Goal: Task Accomplishment & Management: Use online tool/utility

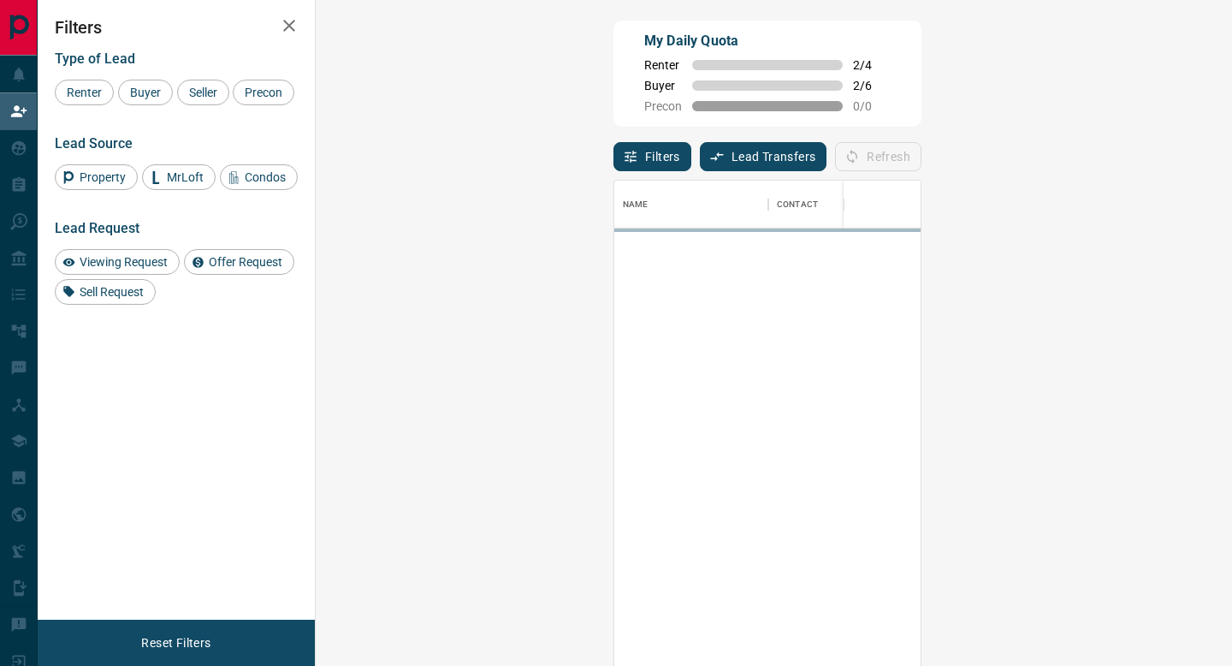
scroll to position [505, 880]
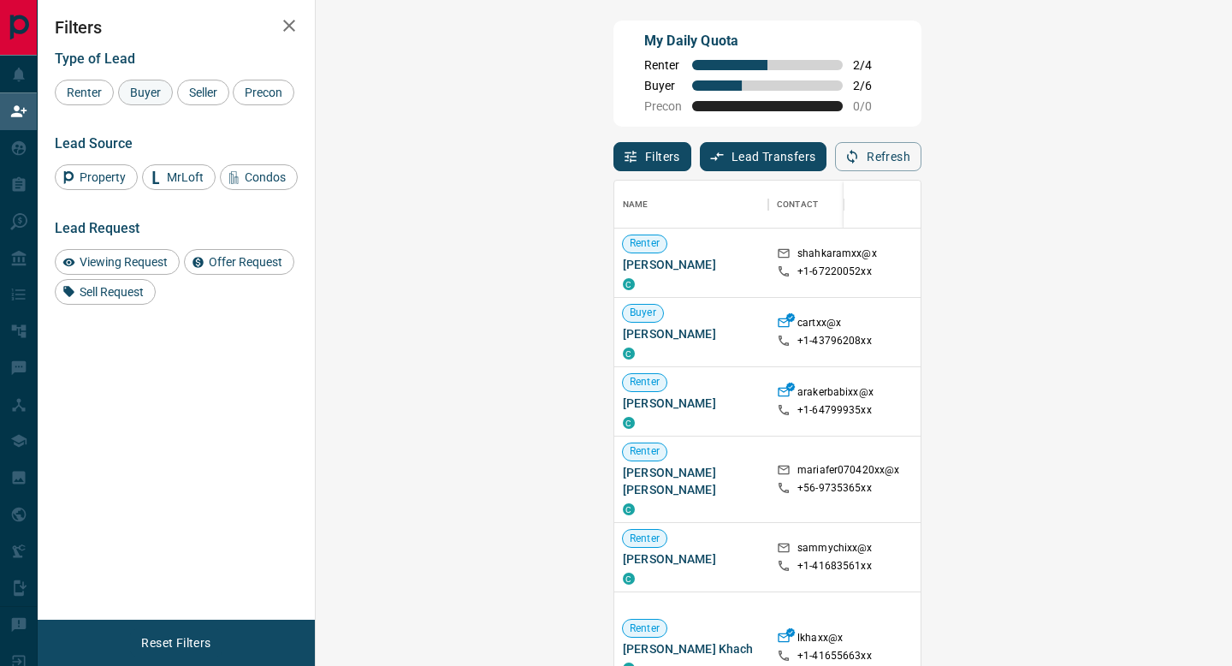
click at [145, 92] on span "Buyer" at bounding box center [145, 93] width 43 height 14
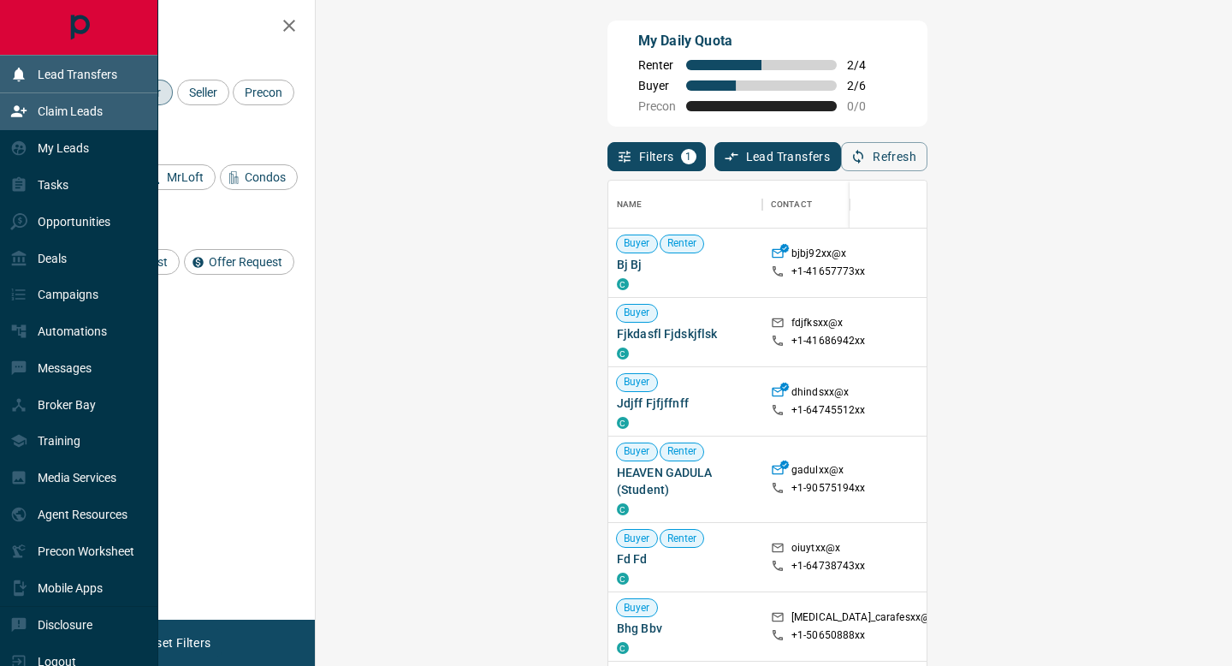
click at [81, 73] on p "Lead Transfers" at bounding box center [78, 75] width 80 height 14
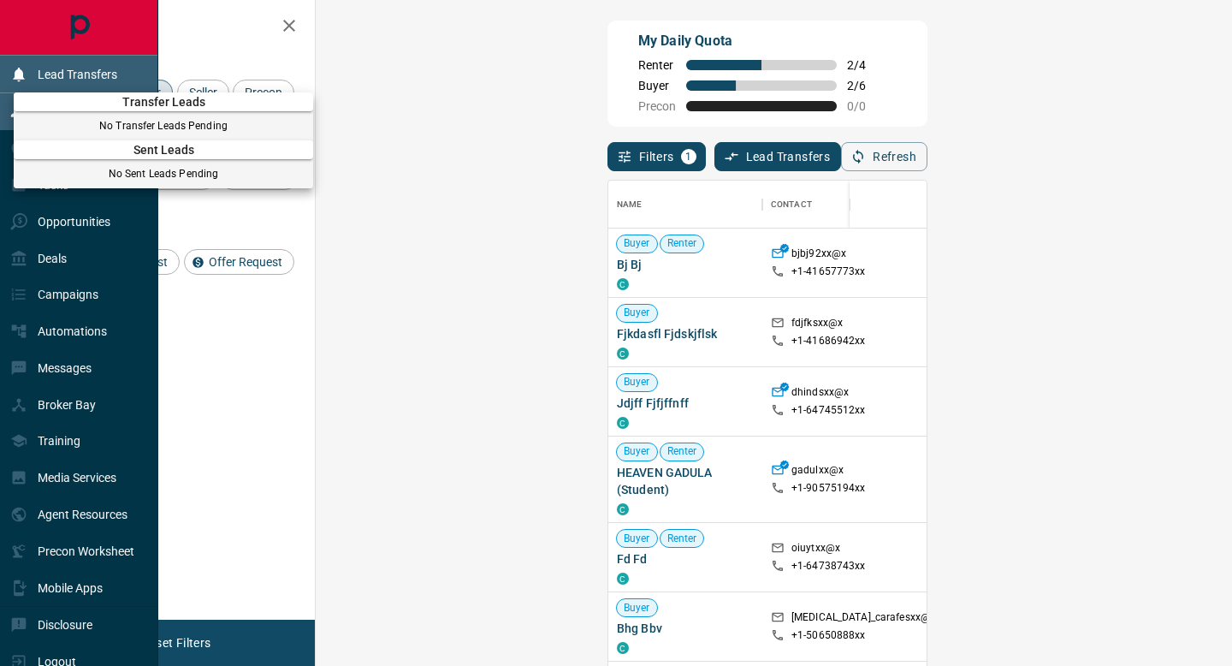
click at [81, 73] on div at bounding box center [616, 333] width 1232 height 666
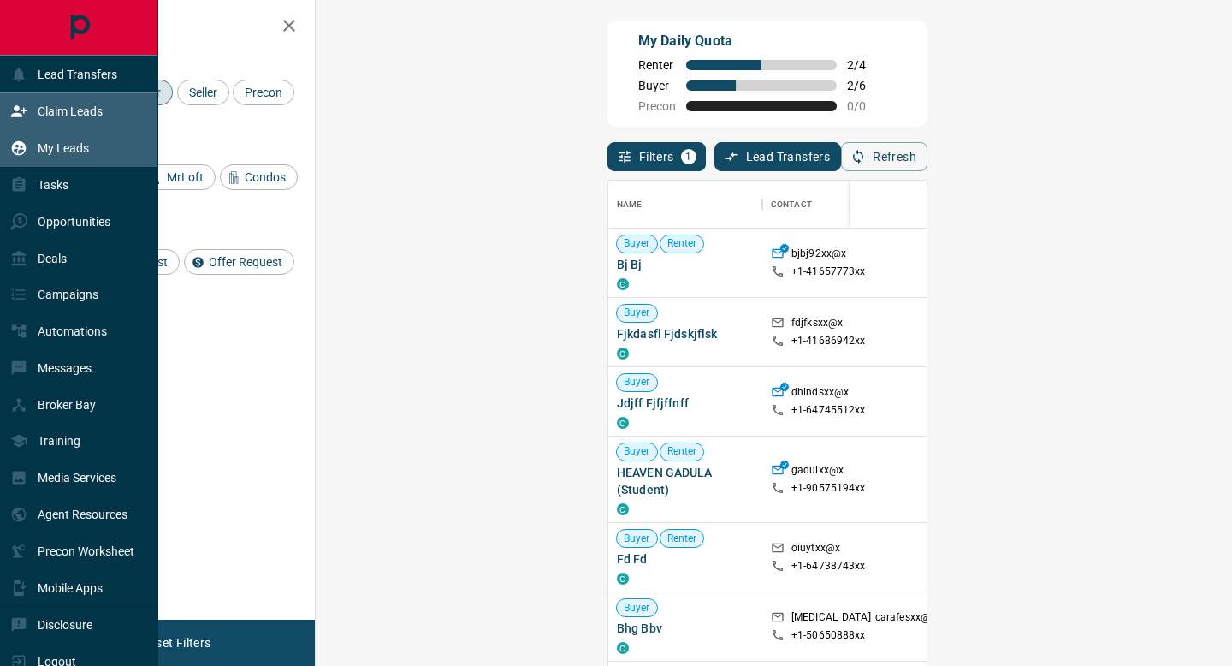
click at [97, 157] on div "My Leads" at bounding box center [79, 148] width 158 height 37
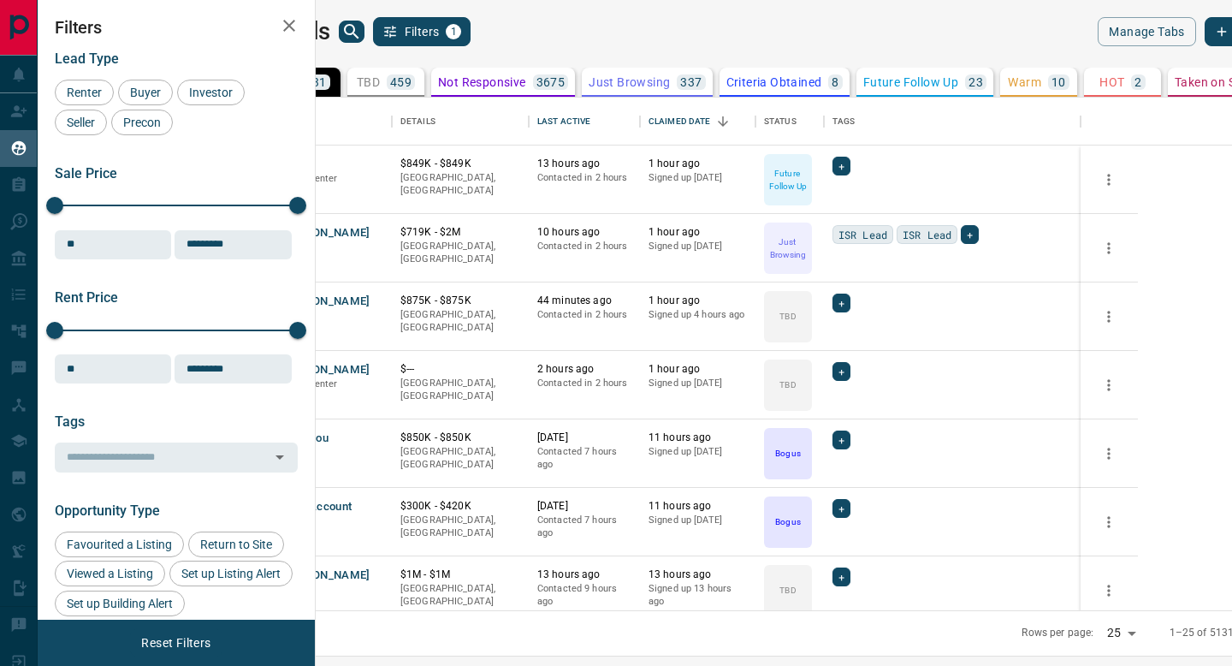
scroll to position [513, 909]
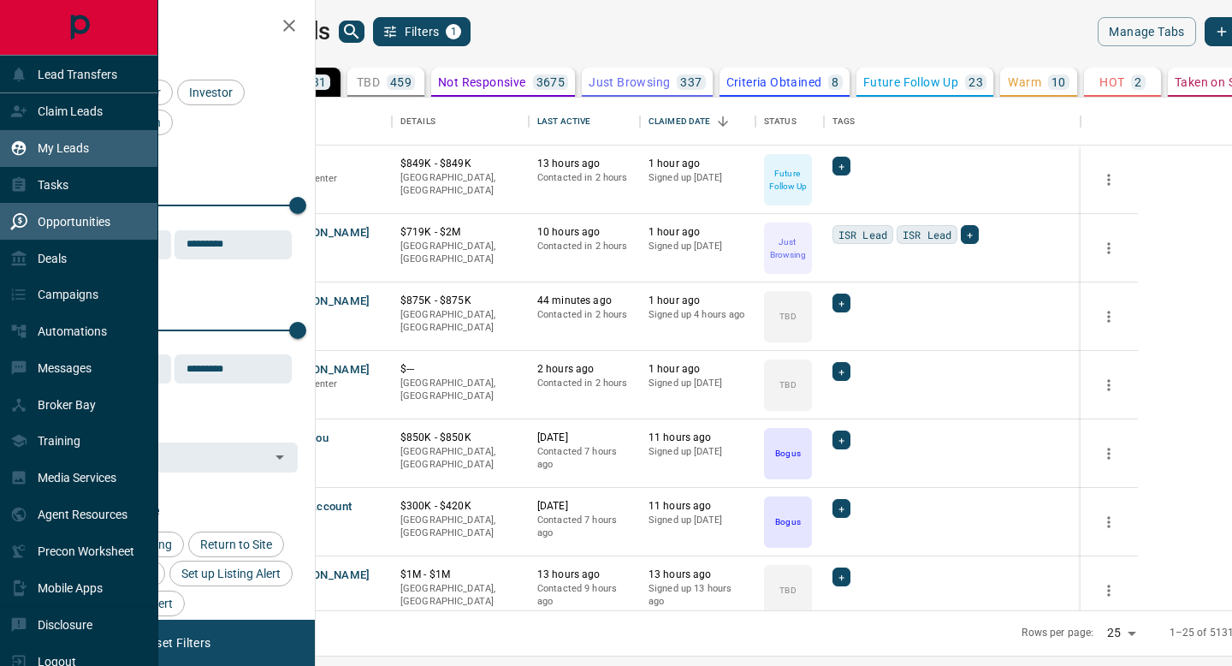
click at [26, 222] on icon at bounding box center [18, 221] width 17 height 17
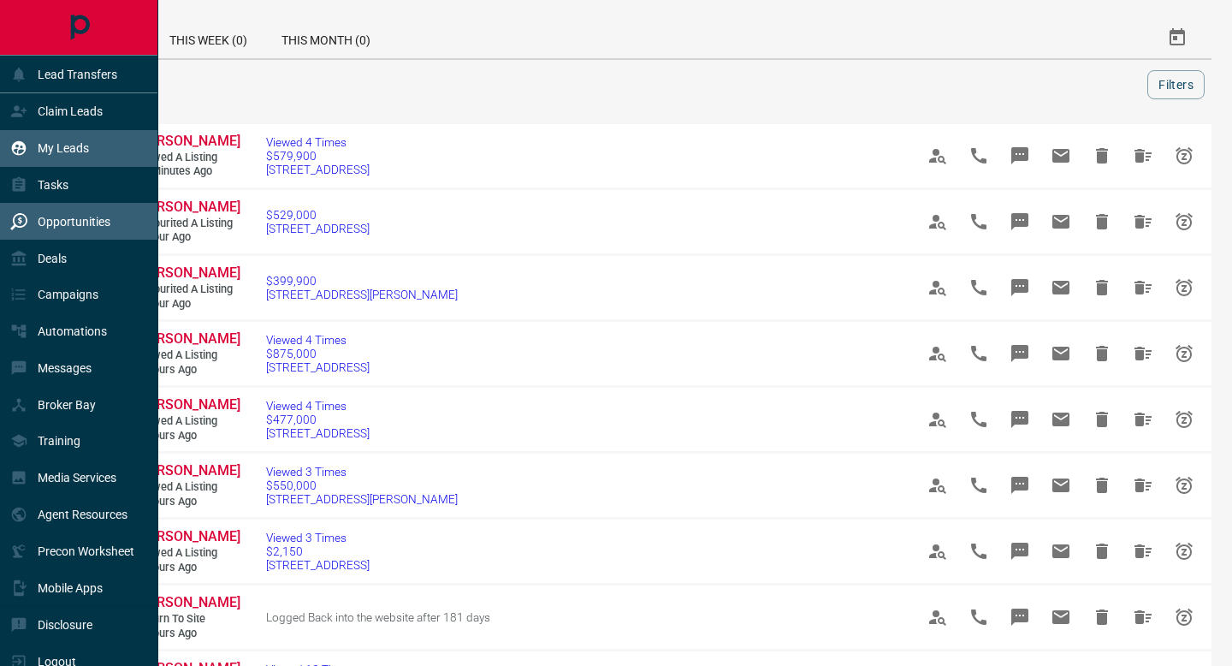
click at [76, 139] on div "My Leads" at bounding box center [49, 148] width 79 height 28
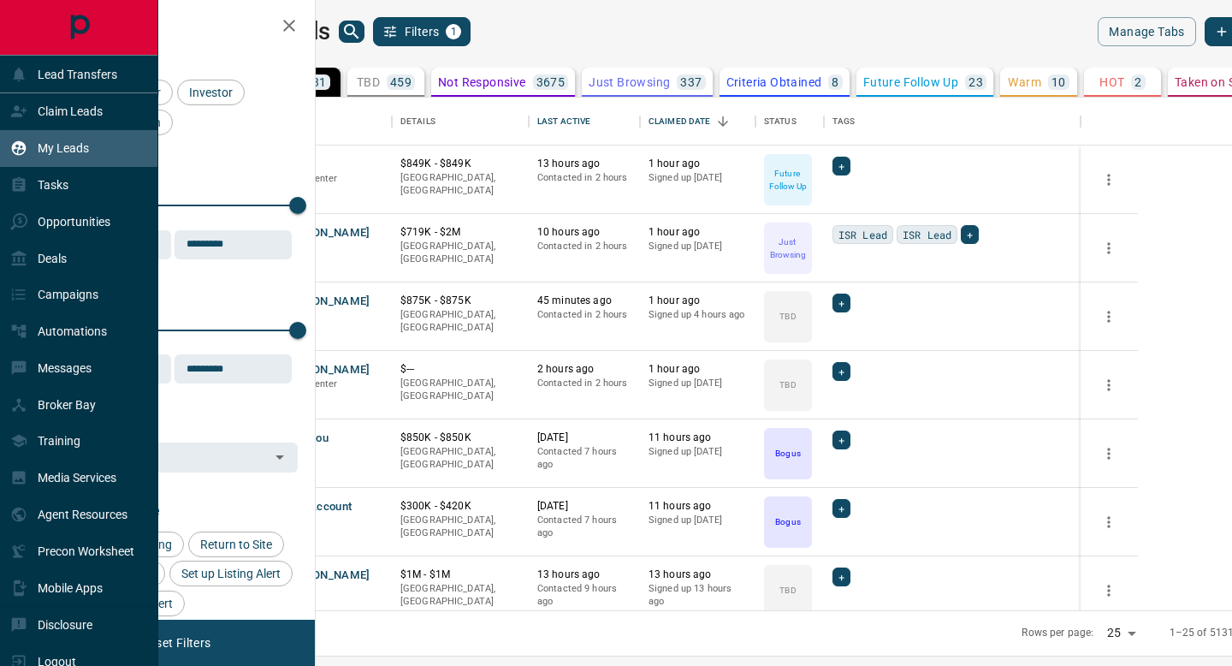
scroll to position [513, 909]
click at [81, 112] on p "Claim Leads" at bounding box center [70, 111] width 65 height 14
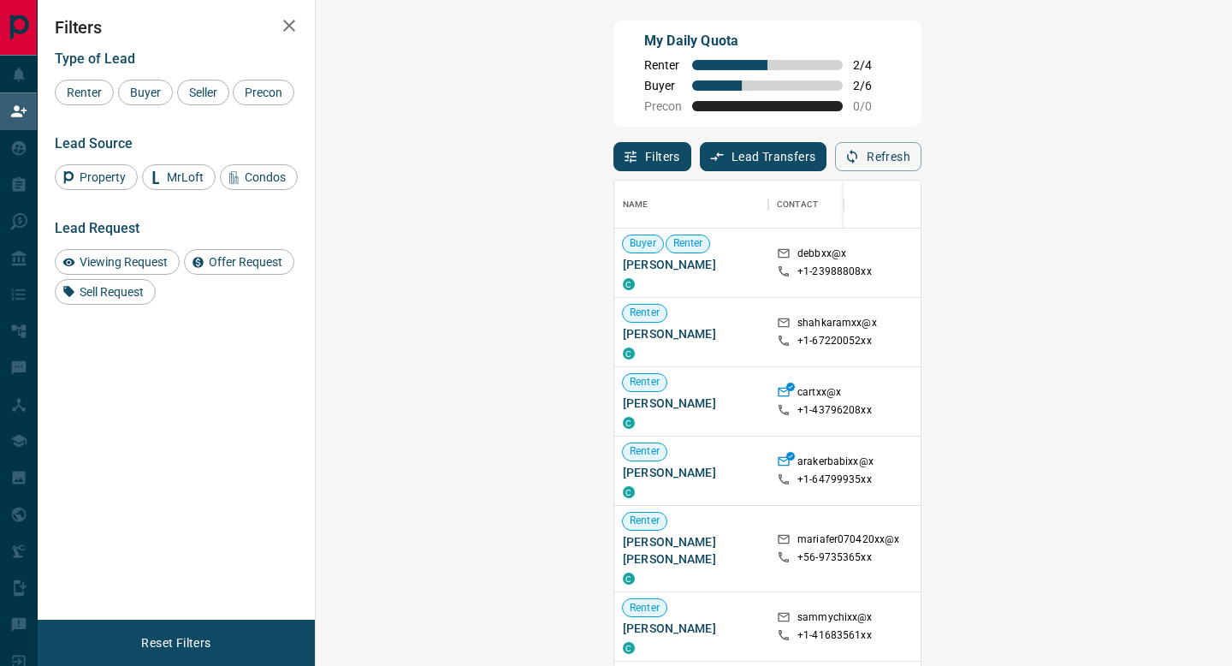
scroll to position [505, 880]
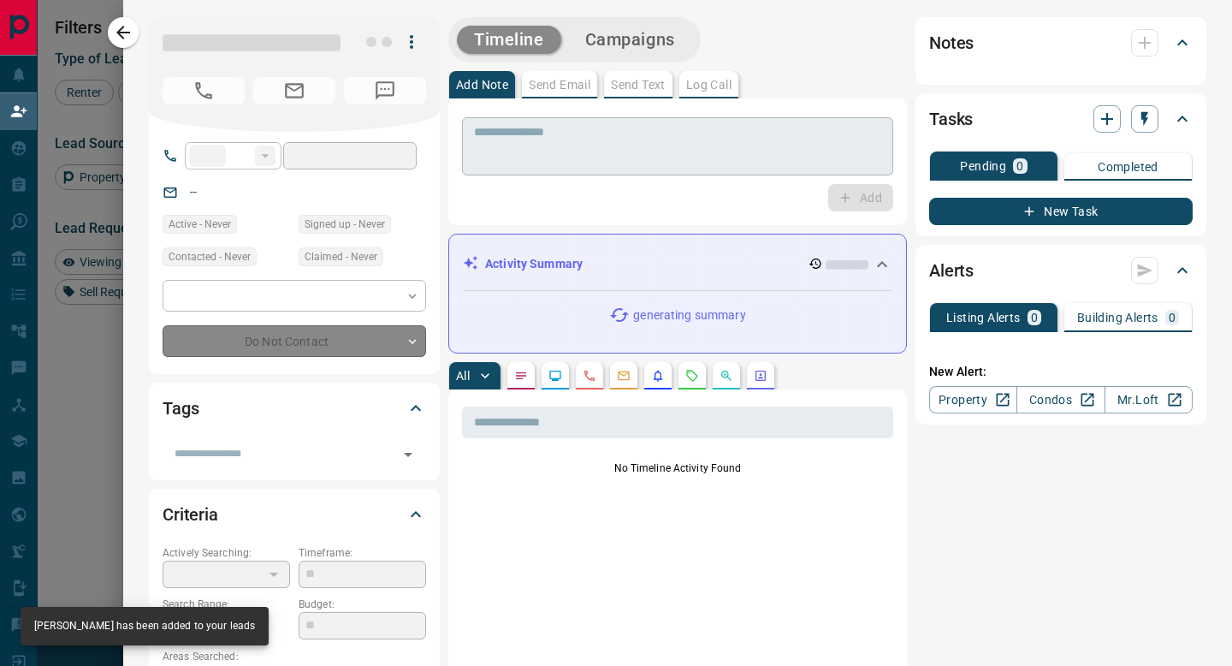
type input "**"
type input "**********"
type input "**"
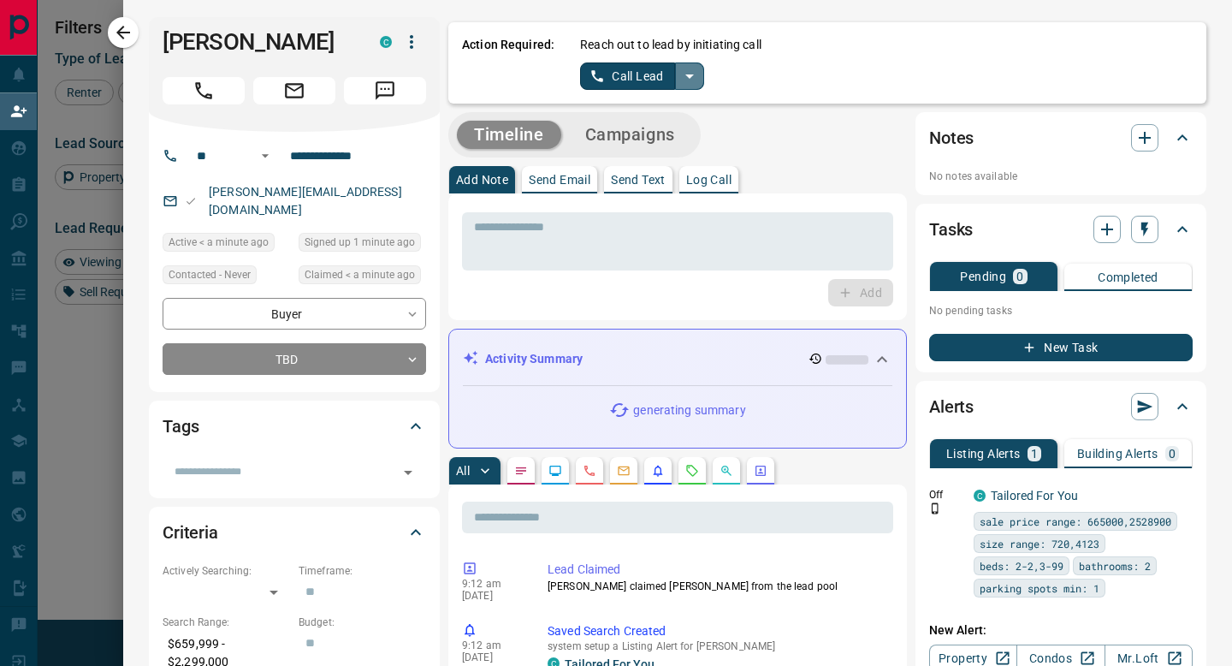
click at [691, 74] on icon "split button" at bounding box center [689, 76] width 9 height 4
click at [632, 134] on li "Log Manual Call" at bounding box center [642, 135] width 104 height 26
click at [626, 80] on button "Log Manual Call" at bounding box center [636, 75] width 113 height 27
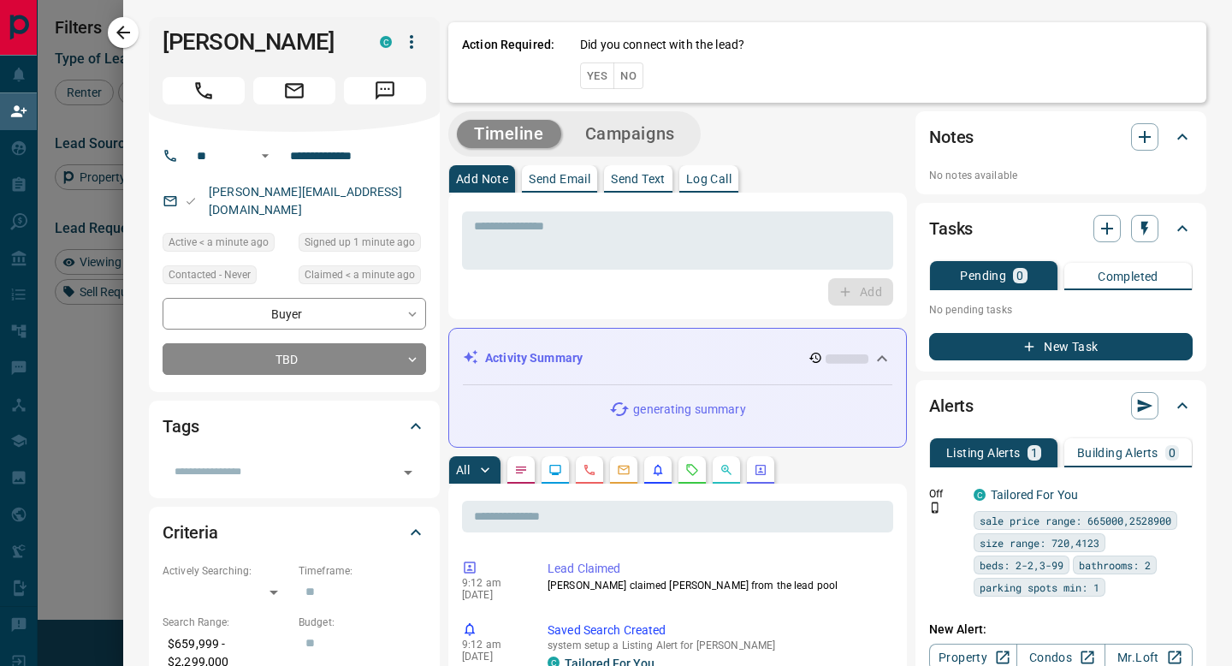
click at [626, 80] on button "No" at bounding box center [629, 75] width 30 height 27
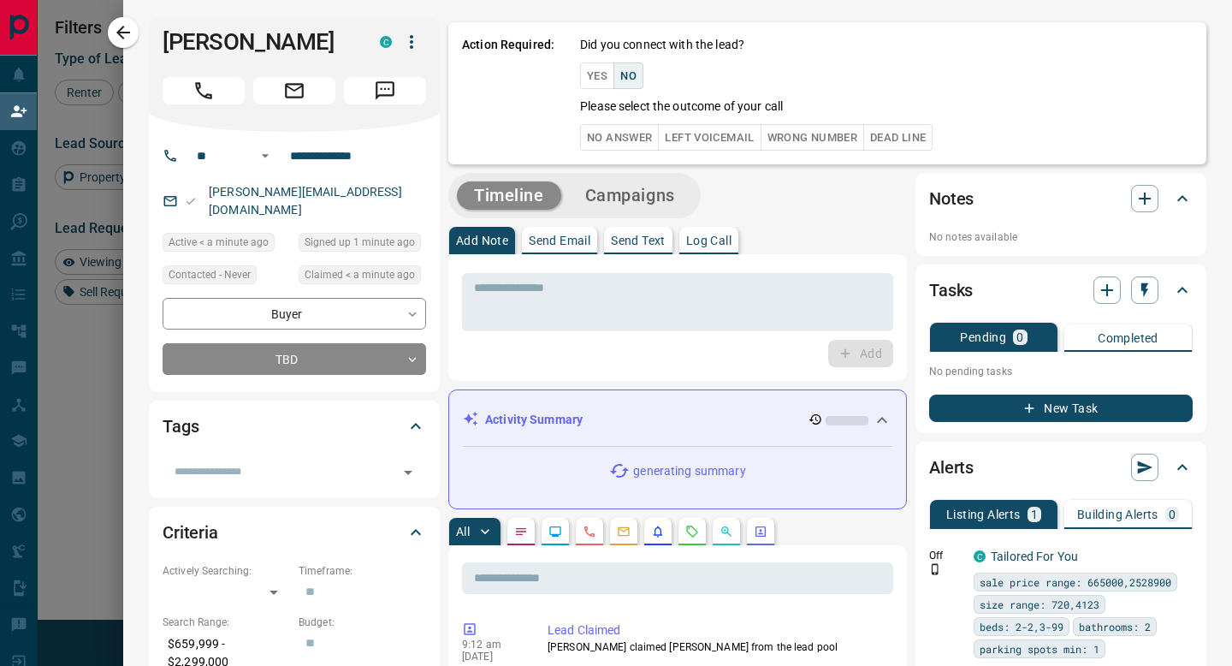
click at [614, 136] on button "No Answer" at bounding box center [619, 137] width 79 height 27
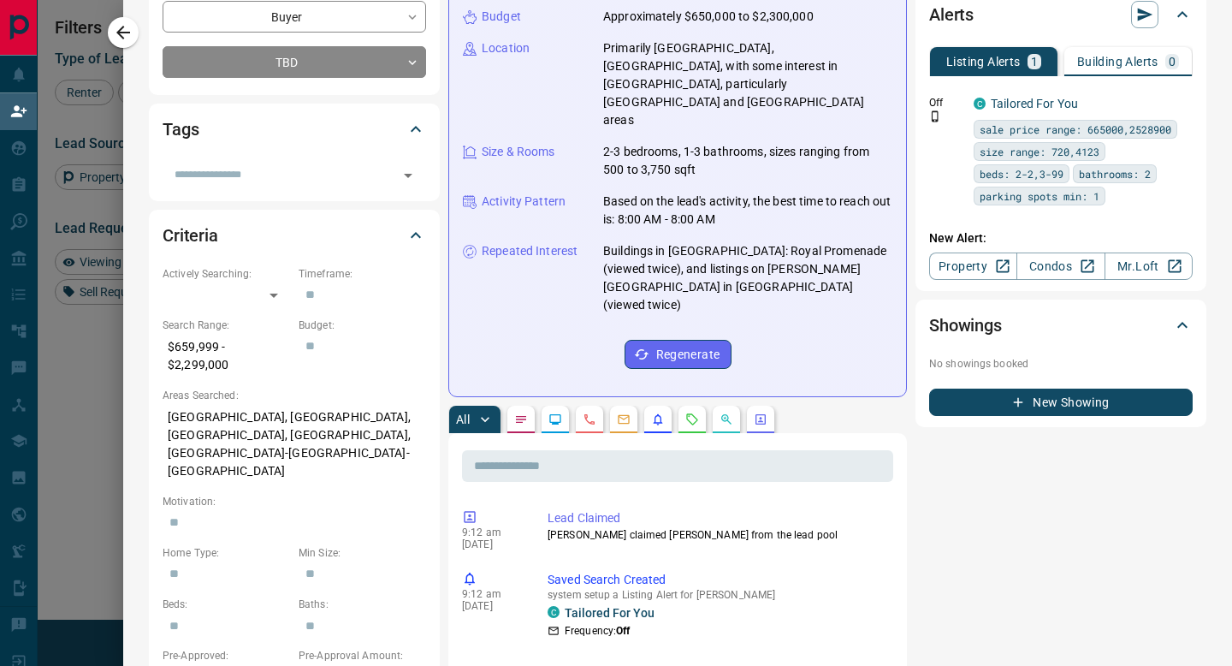
scroll to position [0, 0]
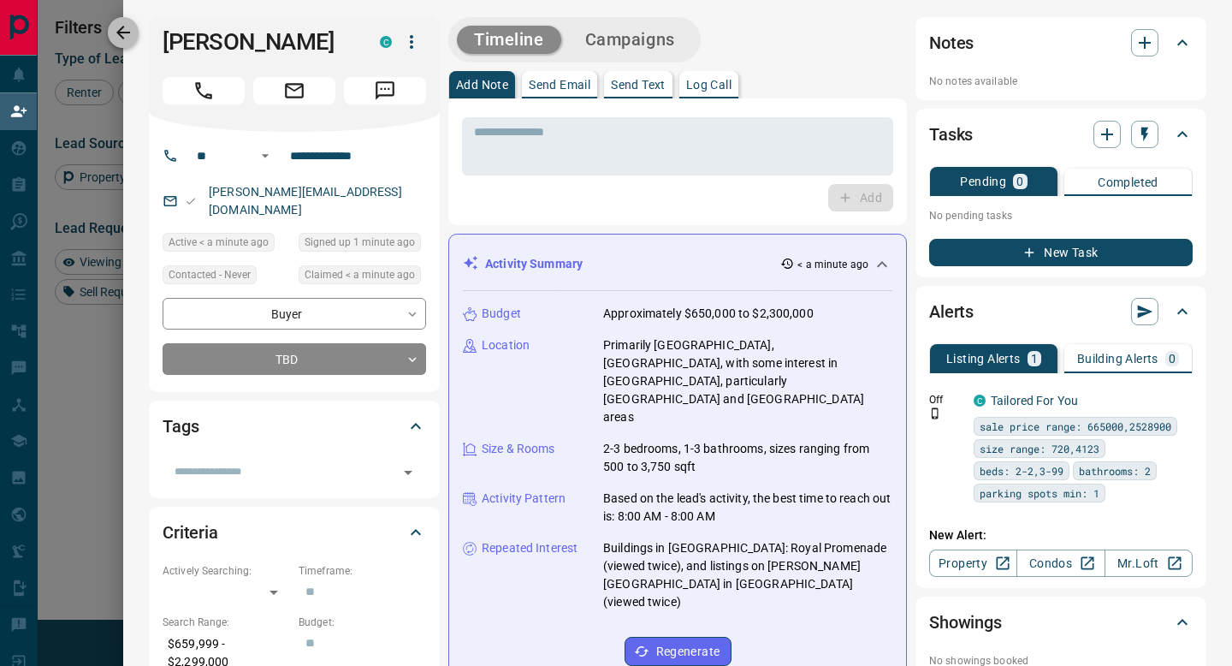
click at [130, 39] on icon "button" at bounding box center [123, 32] width 21 height 21
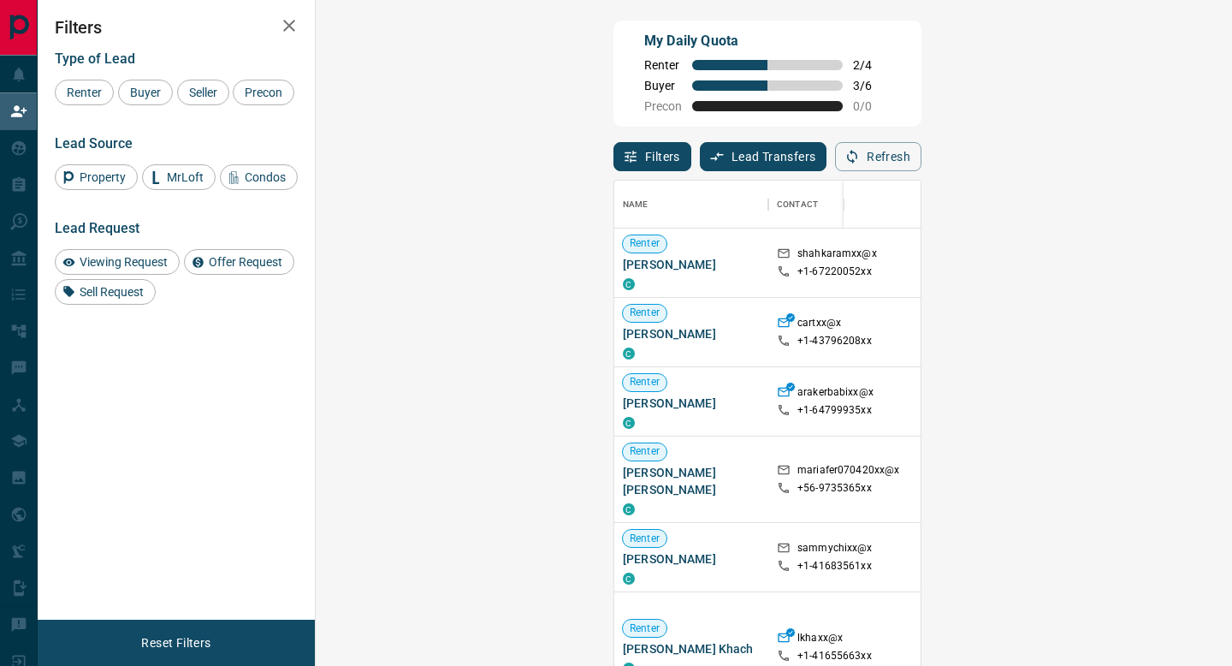
scroll to position [505, 880]
click at [153, 101] on div "Buyer" at bounding box center [145, 93] width 55 height 26
